Goal: Check status: Check status

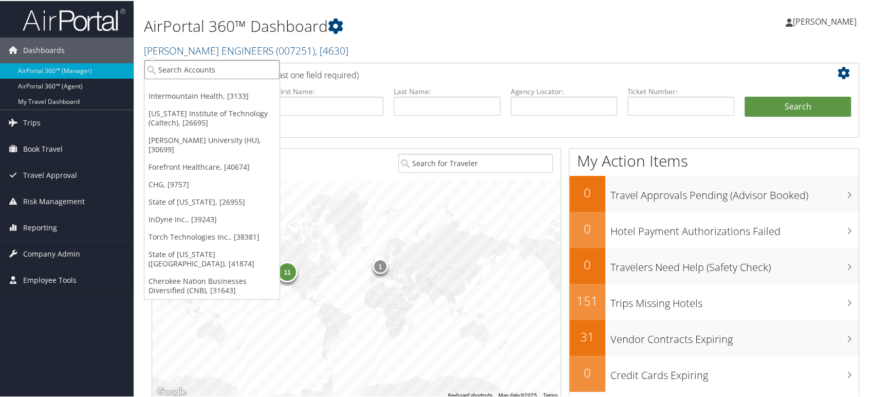
click at [190, 70] on input "search" at bounding box center [211, 68] width 135 height 19
paste input "State of UT forestry"
type input "State of UT forestry"
click at [188, 66] on input "State of UT forestry" at bounding box center [211, 68] width 135 height 19
drag, startPoint x: 217, startPoint y: 68, endPoint x: 0, endPoint y: 52, distance: 217.5
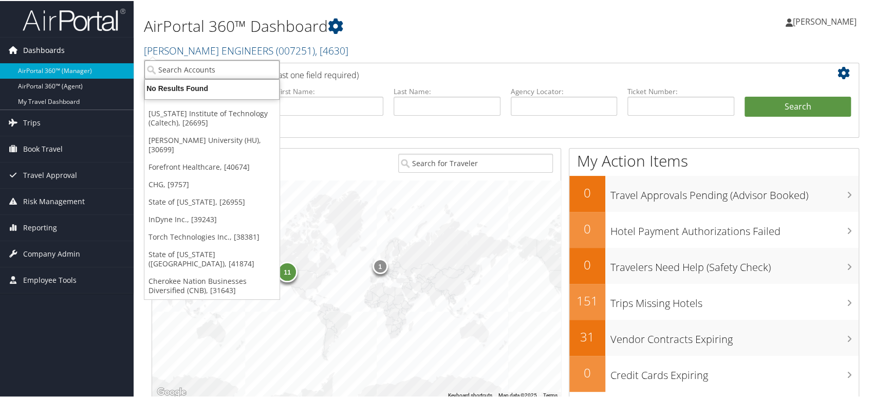
click at [0, 56] on div "Dashboards AirPortal 360™ (Manager) AirPortal 360™ (Agent) My Travel Dashboard …" at bounding box center [439, 335] width 878 height 670
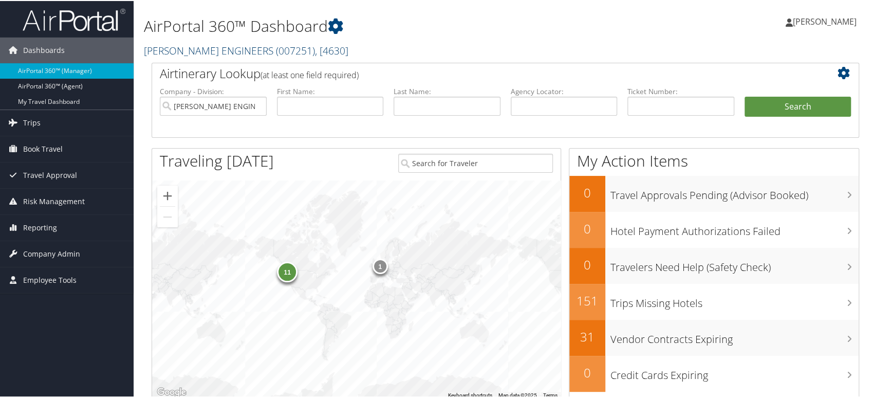
click at [205, 46] on link "CAROLLO ENGINEERS ( 007251 ) , [ 4630 ]" at bounding box center [246, 50] width 205 height 14
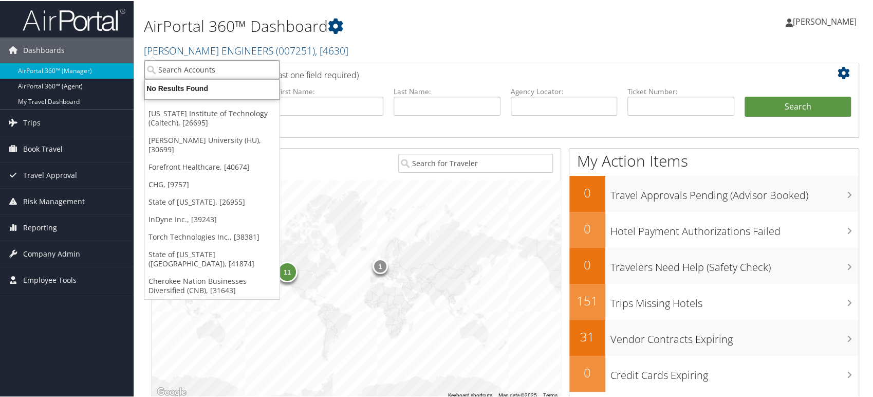
click at [218, 73] on input "search" at bounding box center [211, 68] width 135 height 19
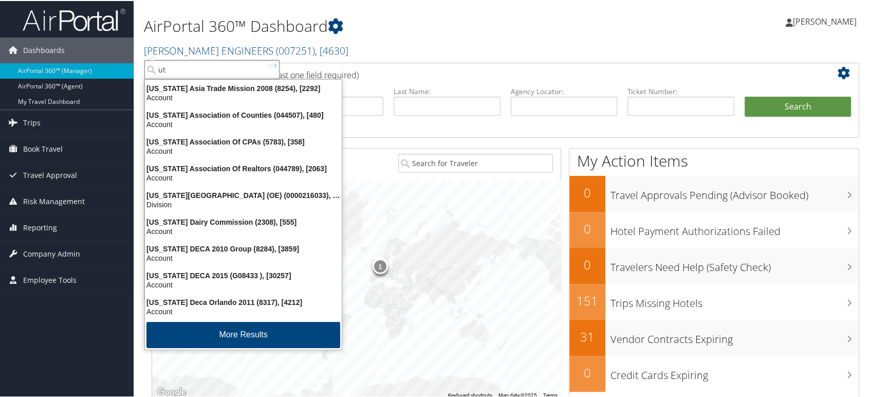
type input "u"
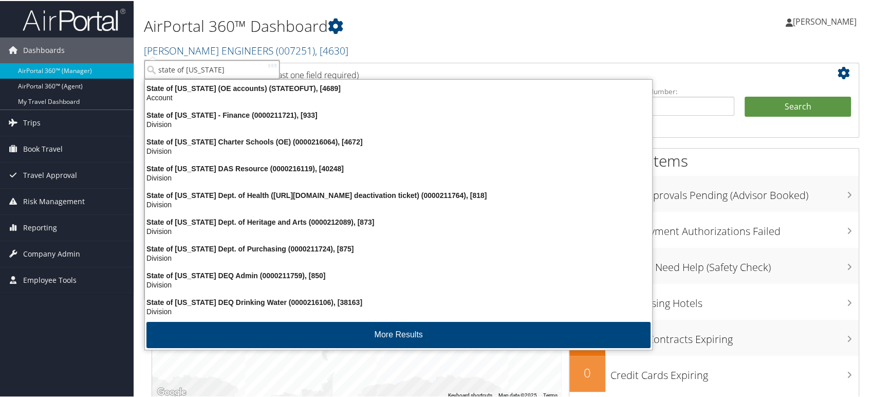
type input "state of utah"
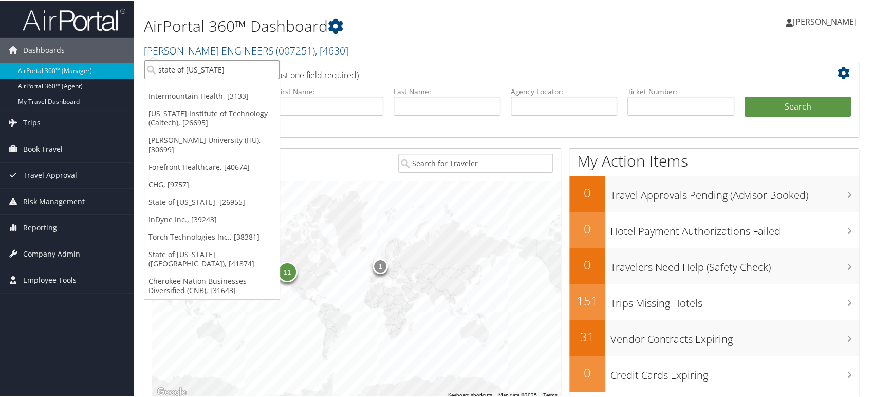
click at [215, 69] on input "state of utah" at bounding box center [211, 68] width 135 height 19
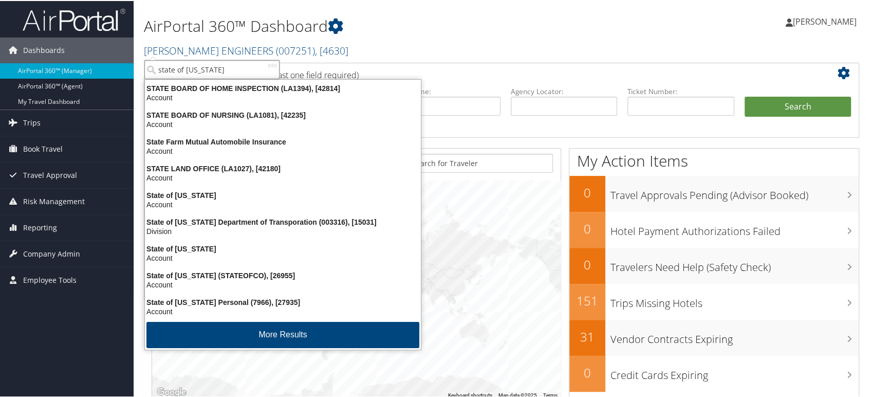
type input "state of utah"
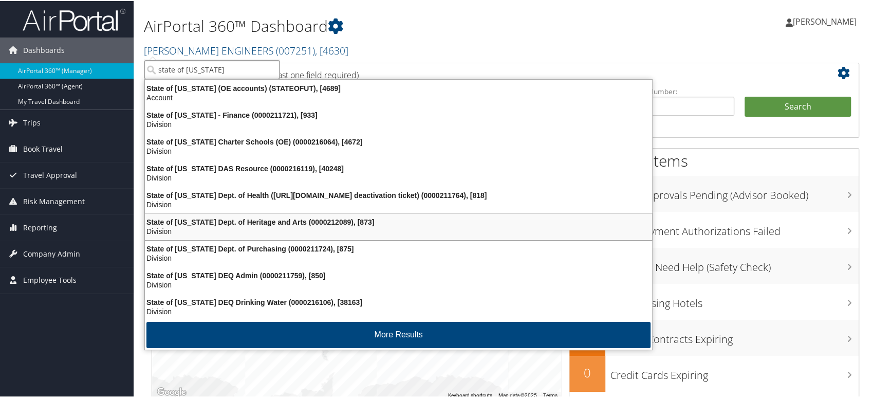
click at [208, 226] on div "Division" at bounding box center [399, 230] width 520 height 9
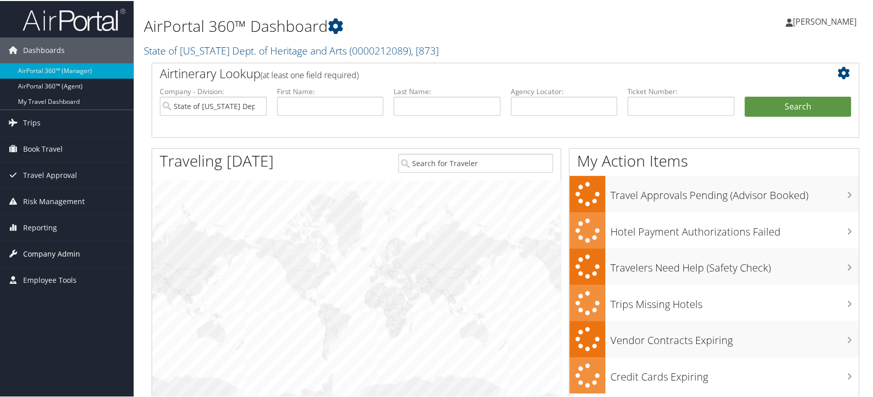
click at [23, 250] on span "Company Admin" at bounding box center [51, 253] width 57 height 26
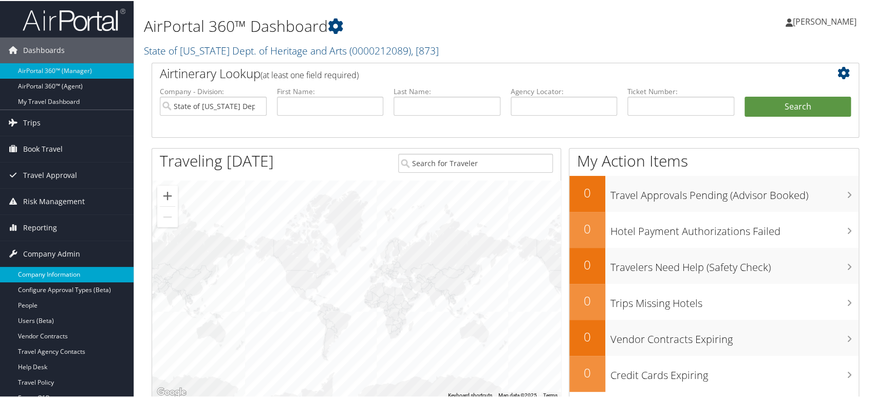
click at [45, 277] on link "Company Information" at bounding box center [67, 273] width 134 height 15
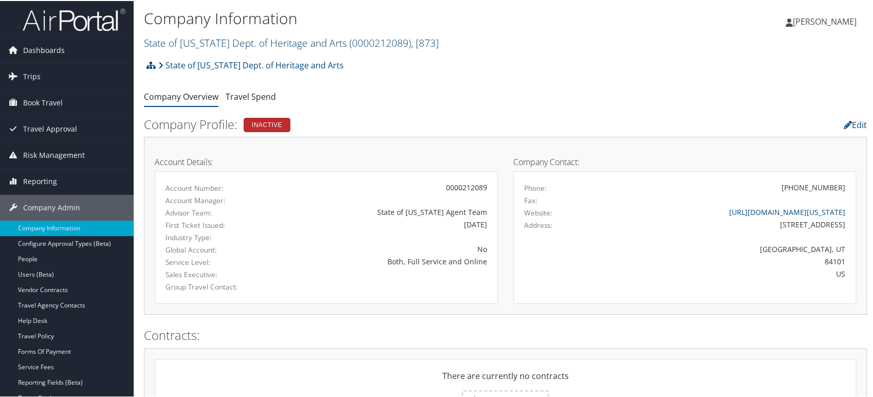
click at [214, 43] on link "State of [US_STATE] Dept. of Heritage and Arts ( 0000212089 ) , [ 873 ]" at bounding box center [291, 42] width 295 height 14
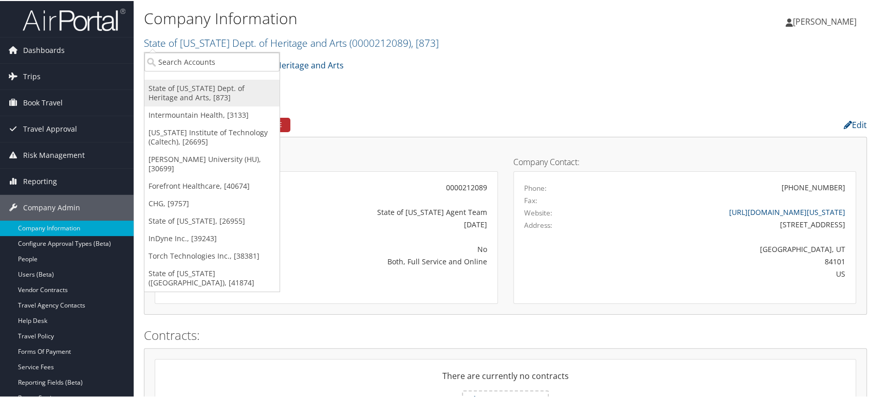
click at [202, 86] on link "State of [US_STATE] Dept. of Heritage and Arts, [873]" at bounding box center [211, 92] width 135 height 27
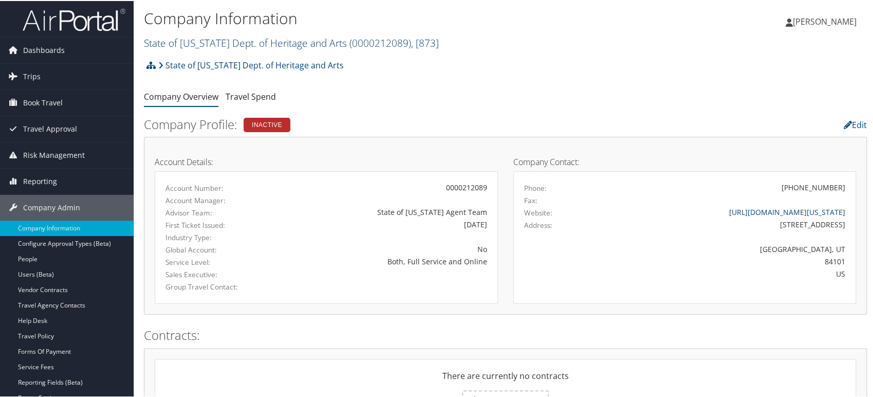
click at [196, 41] on link "State of [US_STATE] Dept. of Heritage and Arts ( 0000212089 ) , [ 873 ]" at bounding box center [291, 42] width 295 height 14
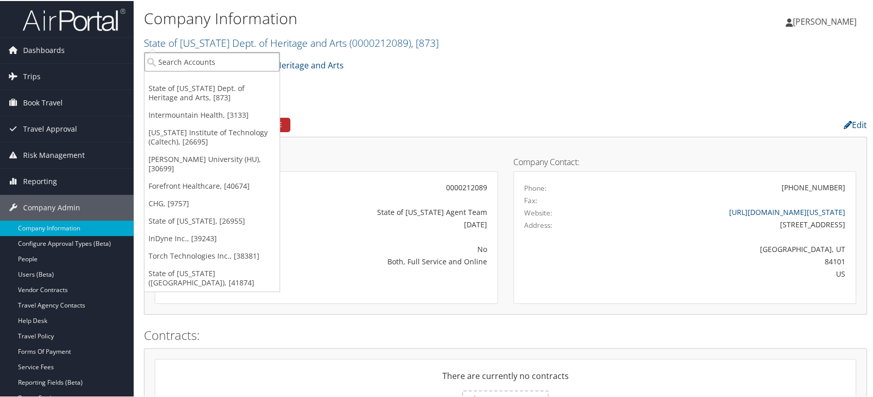
click at [194, 62] on input "search" at bounding box center [211, 60] width 135 height 19
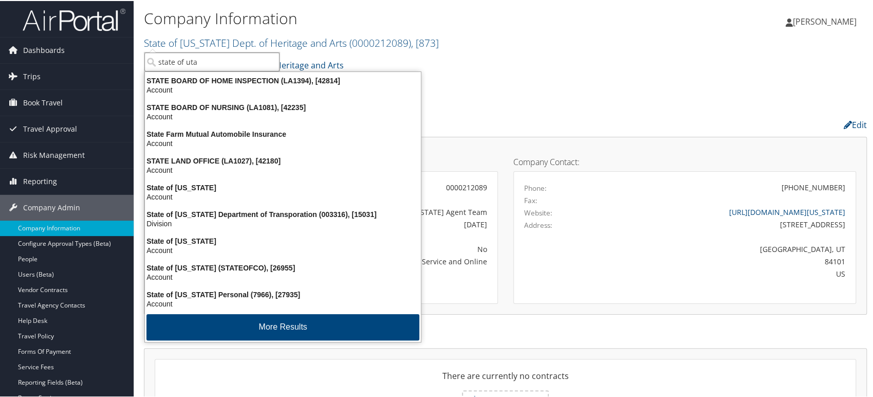
type input "state of utah"
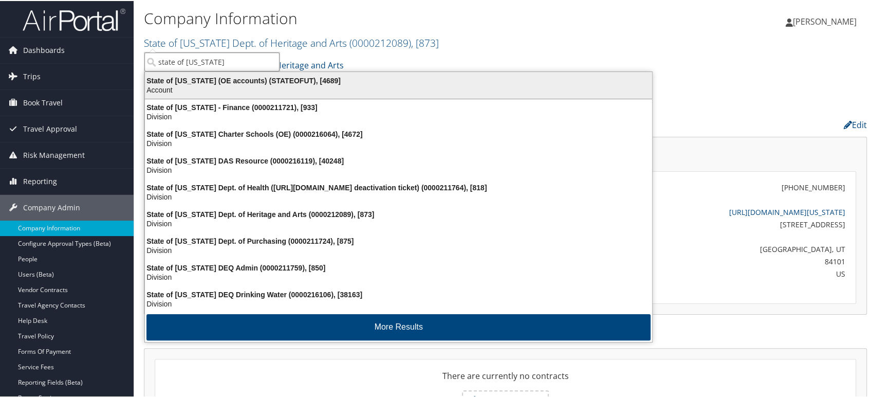
click at [201, 88] on div "Account" at bounding box center [399, 88] width 520 height 9
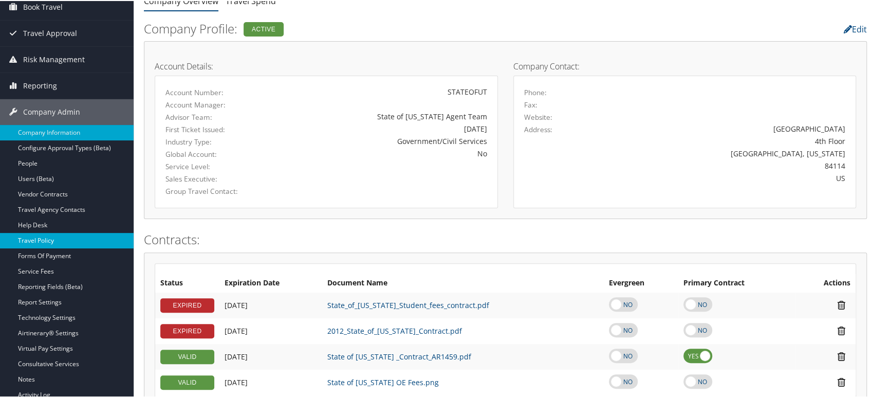
scroll to position [114, 0]
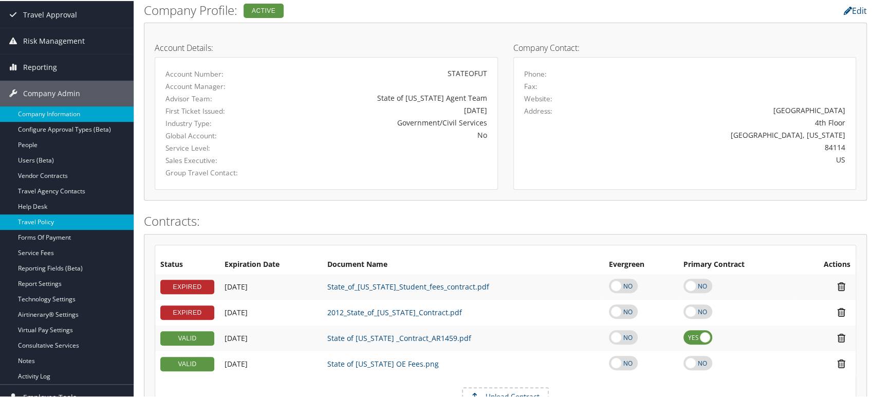
click at [70, 217] on link "Travel Policy" at bounding box center [67, 220] width 134 height 15
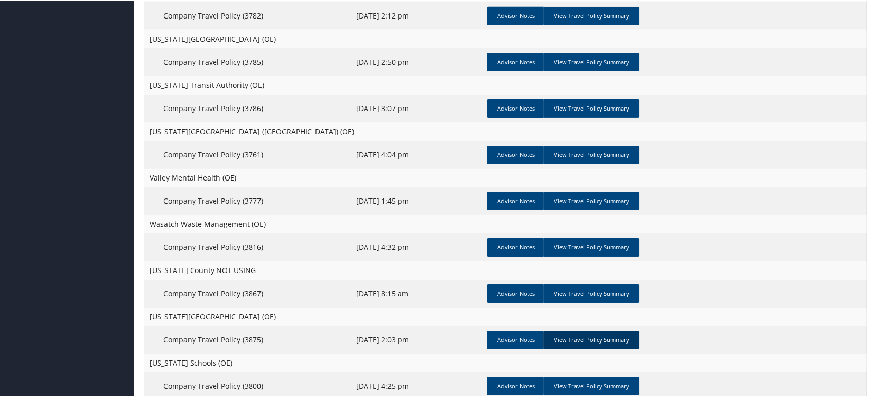
scroll to position [2279, 0]
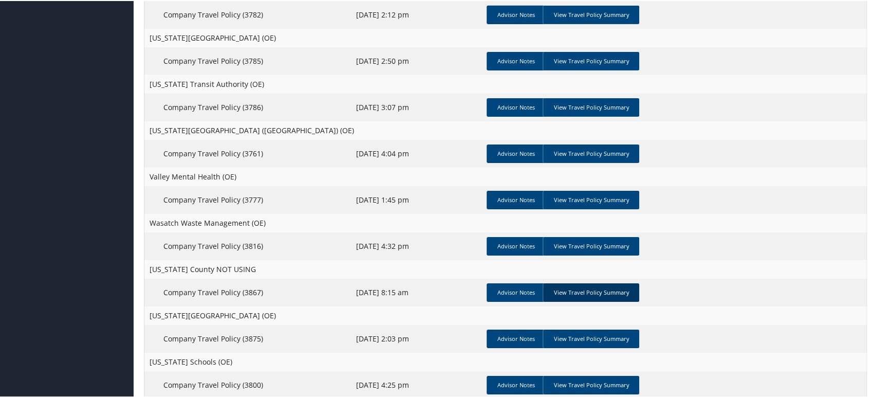
click at [593, 295] on link "View Travel Policy Summary" at bounding box center [591, 291] width 97 height 19
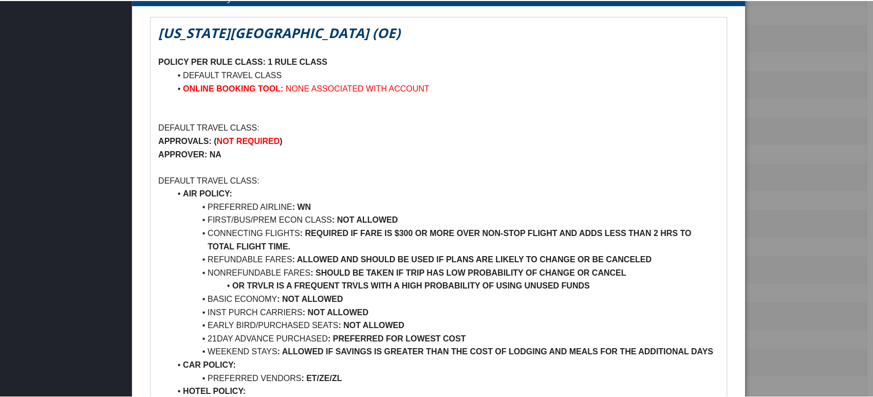
scroll to position [2304, 0]
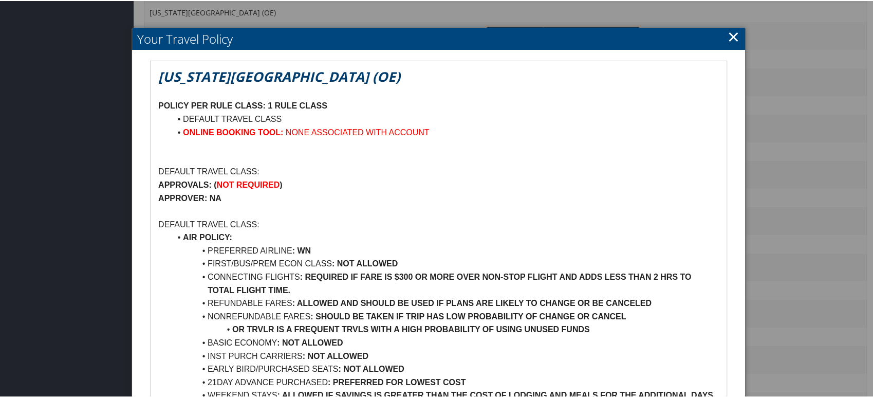
click at [728, 37] on link "×" at bounding box center [734, 35] width 12 height 21
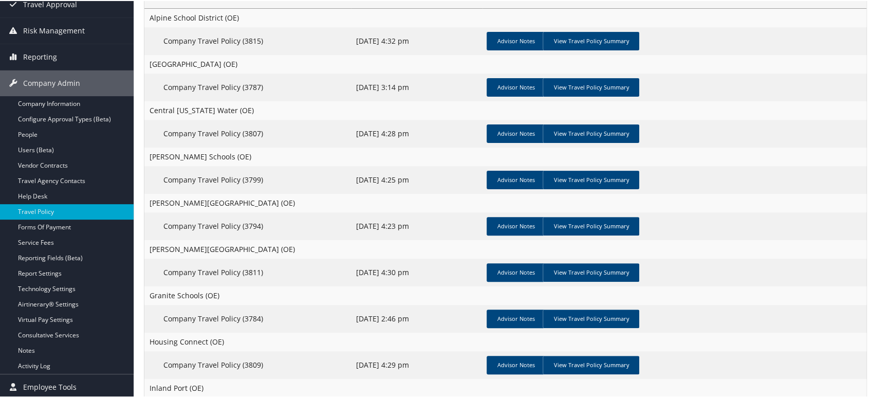
scroll to position [0, 0]
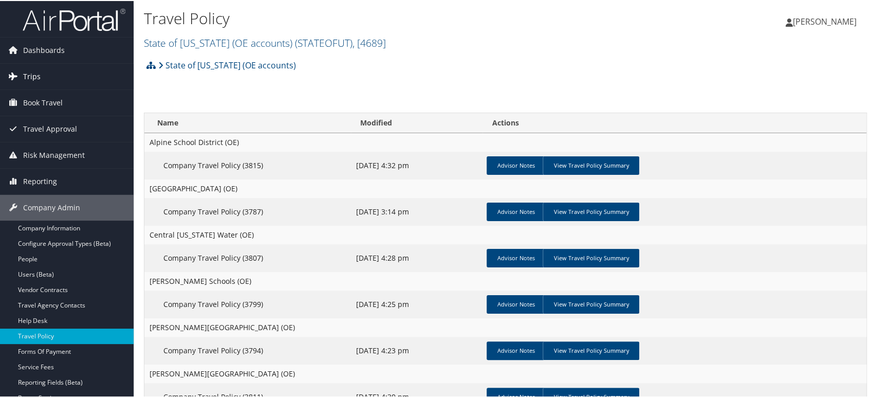
click at [36, 72] on span "Trips" at bounding box center [31, 76] width 17 height 26
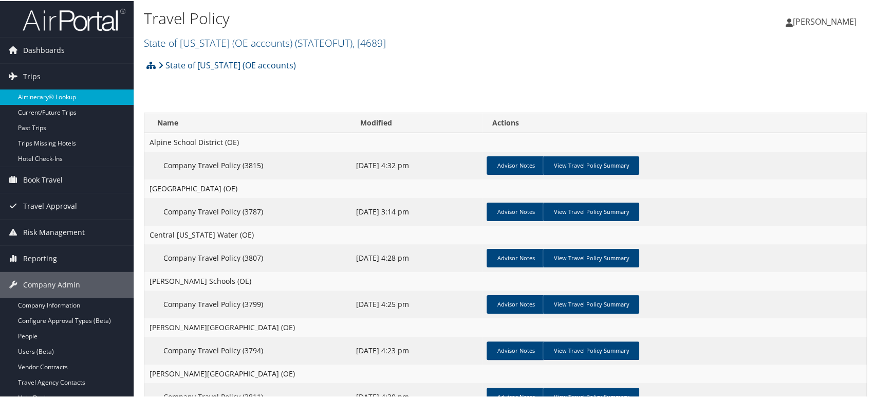
click at [75, 96] on link "Airtinerary® Lookup" at bounding box center [67, 95] width 134 height 15
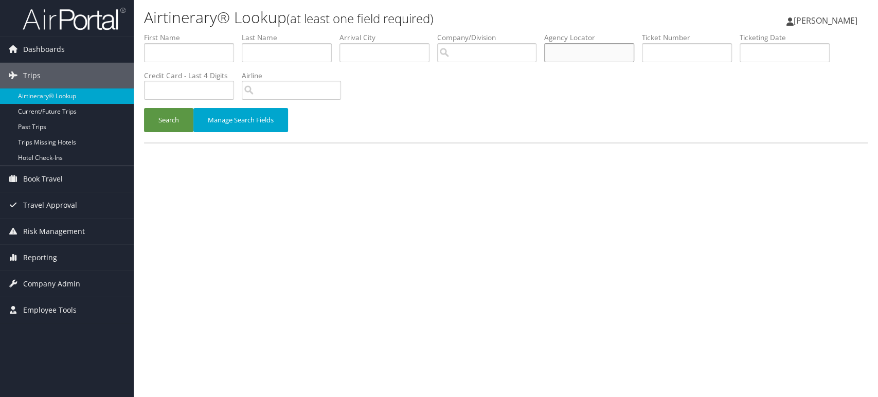
click at [604, 52] on input "text" at bounding box center [589, 52] width 90 height 19
paste input "D8WBYC"
type input "D8WBYC"
click at [158, 116] on button "Search" at bounding box center [168, 120] width 49 height 24
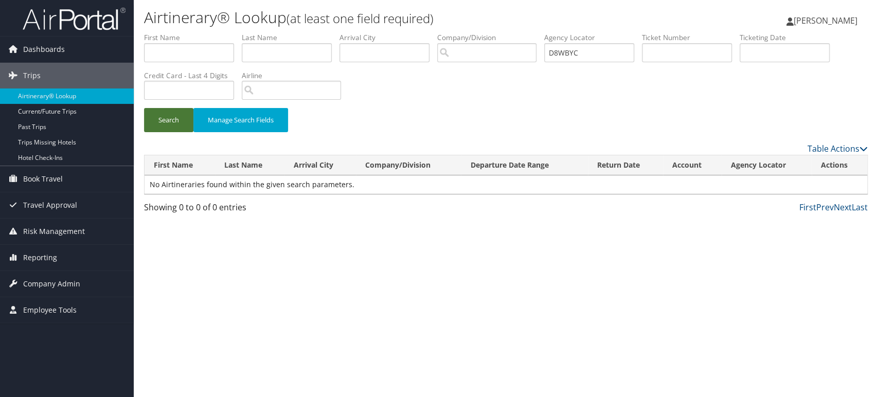
click at [171, 126] on button "Search" at bounding box center [168, 120] width 49 height 24
click at [158, 118] on button "Search" at bounding box center [168, 120] width 49 height 24
click at [168, 121] on button "Search" at bounding box center [168, 120] width 49 height 24
click at [615, 53] on input "D8WBYC" at bounding box center [589, 52] width 90 height 19
click at [144, 108] on button "Search" at bounding box center [168, 120] width 49 height 24
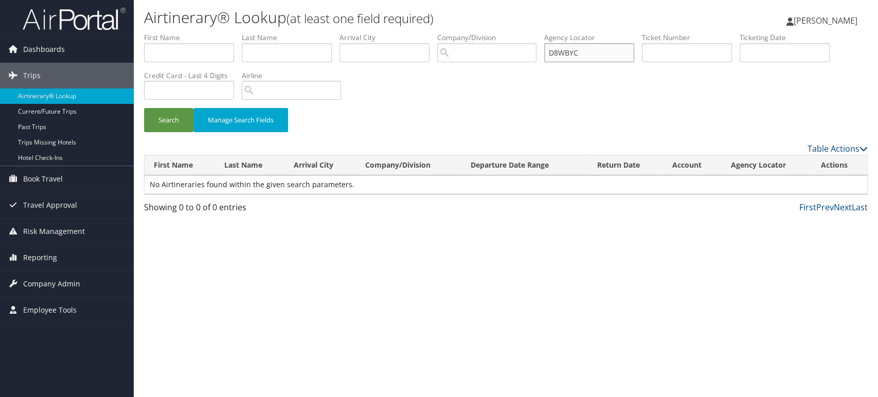
click at [587, 56] on input "D8WBYC" at bounding box center [589, 52] width 90 height 19
click at [144, 108] on button "Search" at bounding box center [168, 120] width 49 height 24
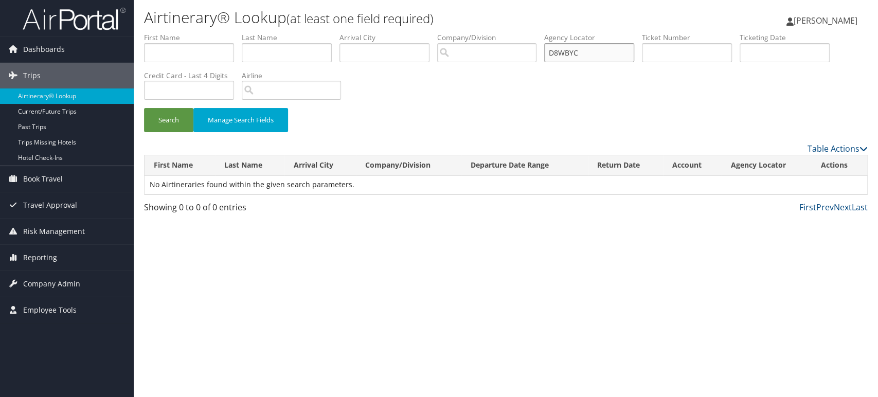
click at [144, 108] on button "Search" at bounding box center [168, 120] width 49 height 24
click at [571, 51] on input "D8WBYC" at bounding box center [589, 52] width 90 height 19
click at [144, 108] on button "Search" at bounding box center [168, 120] width 49 height 24
click at [626, 50] on input "D8WBYC" at bounding box center [589, 52] width 90 height 19
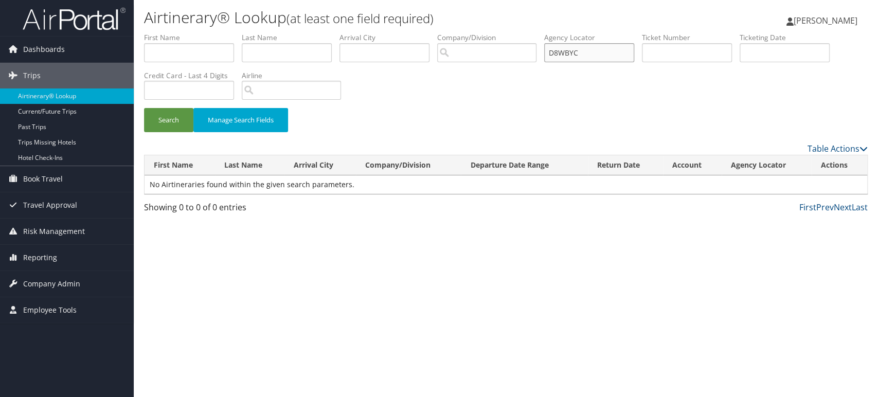
click at [144, 108] on button "Search" at bounding box center [168, 120] width 49 height 24
click at [596, 58] on input "D8WBYC" at bounding box center [589, 52] width 90 height 19
click at [144, 108] on button "Search" at bounding box center [168, 120] width 49 height 24
click at [598, 52] on input "D8WBYC" at bounding box center [589, 52] width 90 height 19
click at [144, 108] on button "Search" at bounding box center [168, 120] width 49 height 24
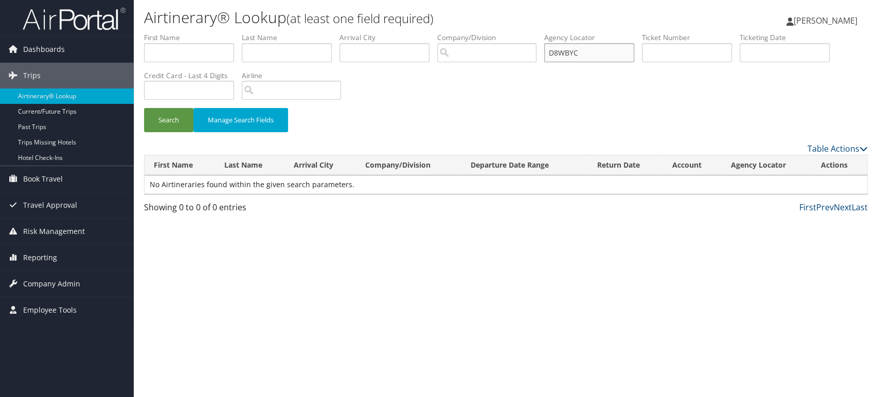
click at [627, 52] on input "D8WBYC" at bounding box center [589, 52] width 90 height 19
click at [144, 108] on button "Search" at bounding box center [168, 120] width 49 height 24
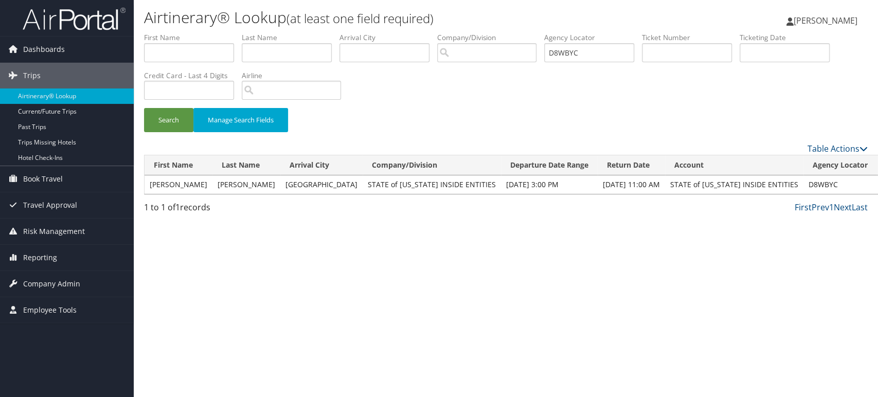
click at [877, 187] on link "View" at bounding box center [890, 184] width 16 height 10
click at [877, 186] on link "View" at bounding box center [890, 184] width 16 height 10
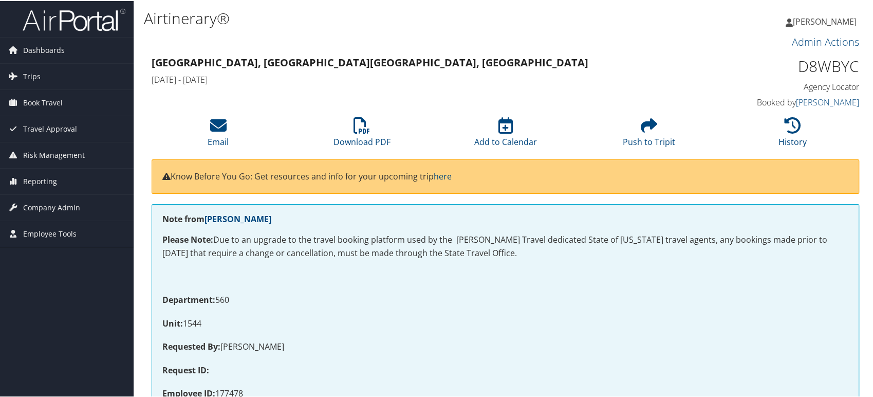
drag, startPoint x: 37, startPoint y: 77, endPoint x: 201, endPoint y: 80, distance: 164.0
click at [37, 76] on span "Trips" at bounding box center [31, 76] width 17 height 26
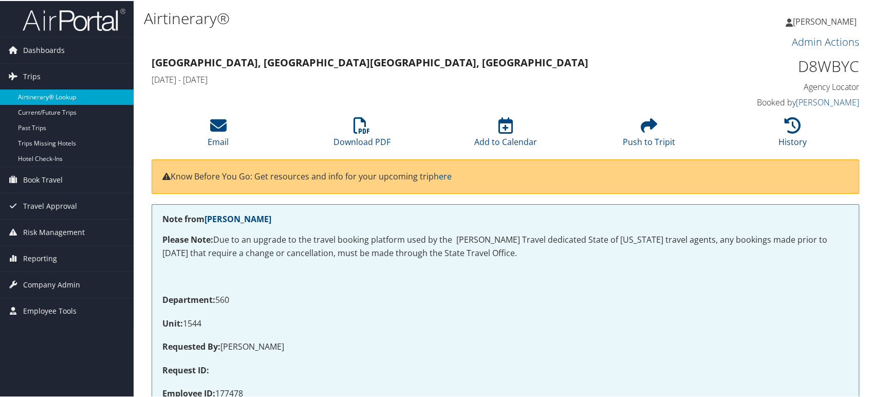
click at [82, 97] on link "Airtinerary® Lookup" at bounding box center [67, 95] width 134 height 15
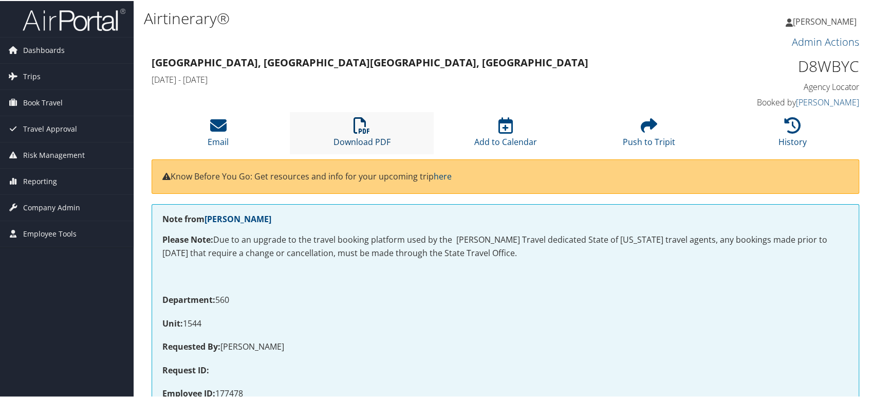
click at [354, 125] on icon at bounding box center [362, 124] width 16 height 16
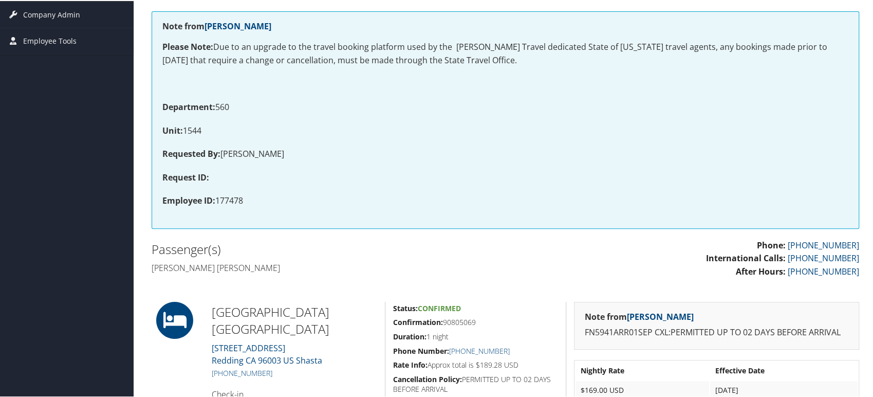
scroll to position [182, 0]
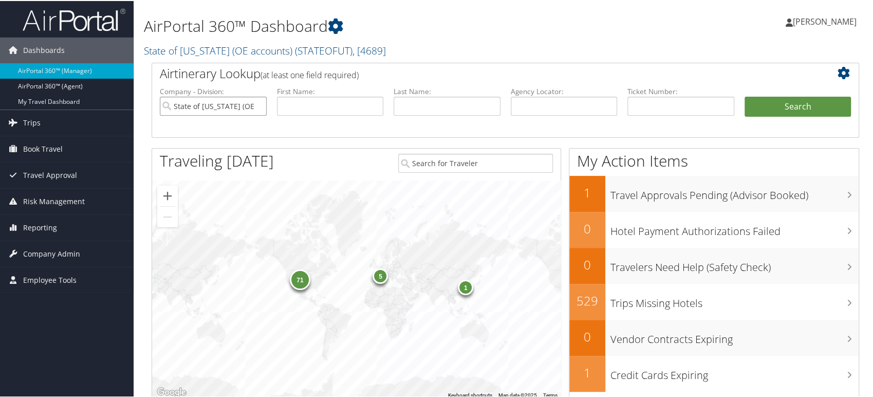
click at [257, 101] on input "State of [US_STATE] (OE accounts)" at bounding box center [213, 105] width 107 height 19
click at [543, 102] on input "text" at bounding box center [564, 105] width 107 height 19
paste input "D7S8D6"
type input "D7S8D6"
click at [809, 105] on button "Search" at bounding box center [798, 106] width 107 height 21
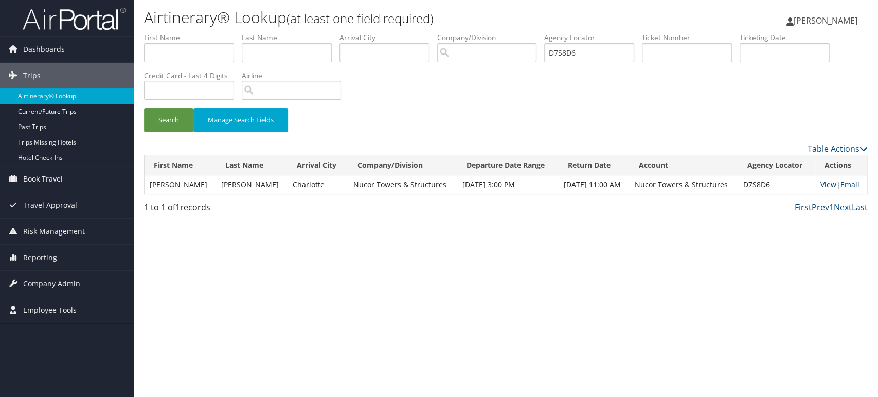
click at [826, 186] on link "View" at bounding box center [828, 184] width 16 height 10
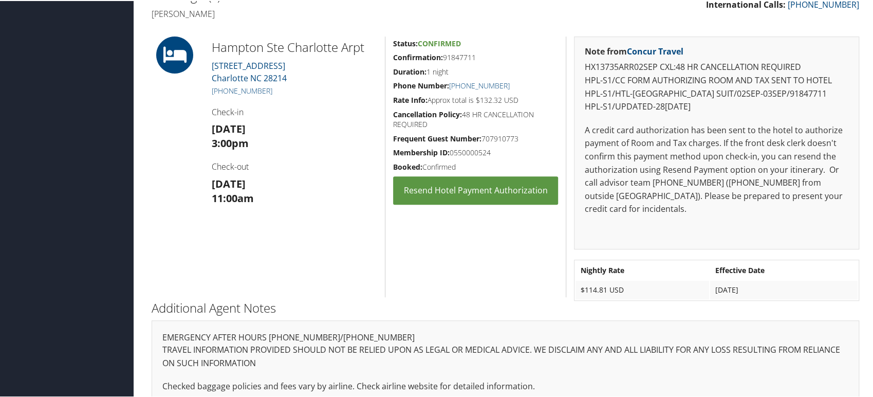
scroll to position [344, 0]
